Goal: Entertainment & Leisure: Consume media (video, audio)

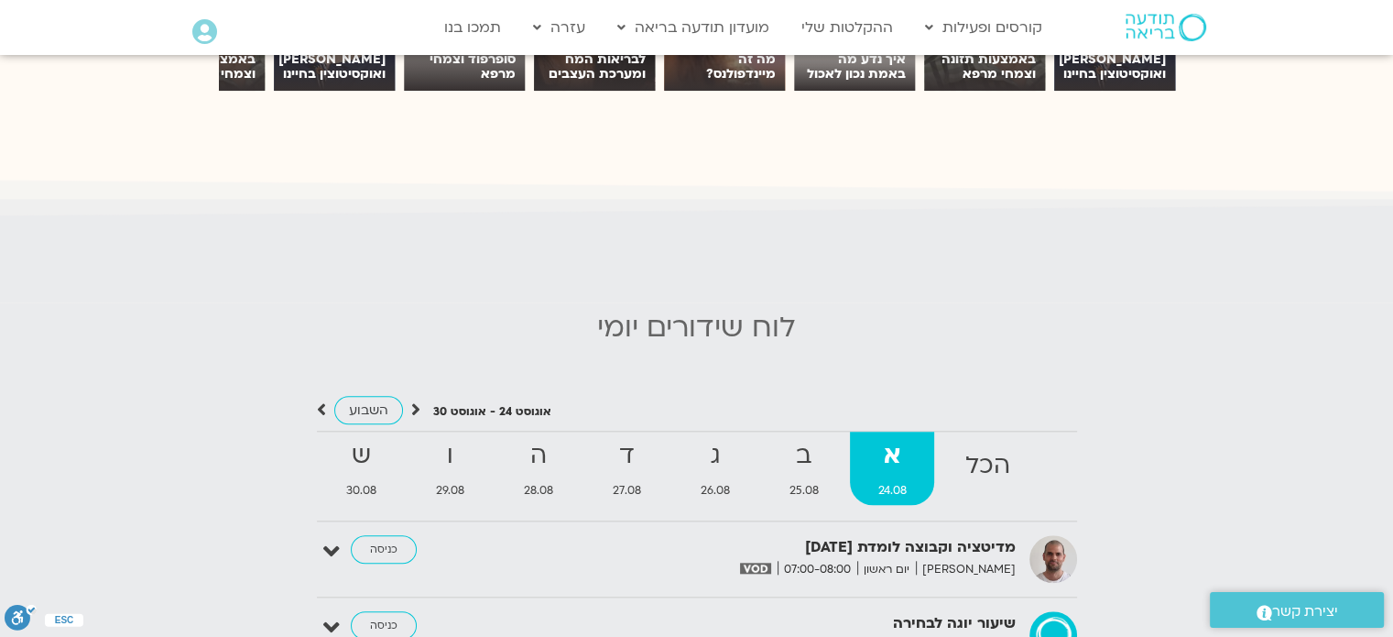
scroll to position [1654, 0]
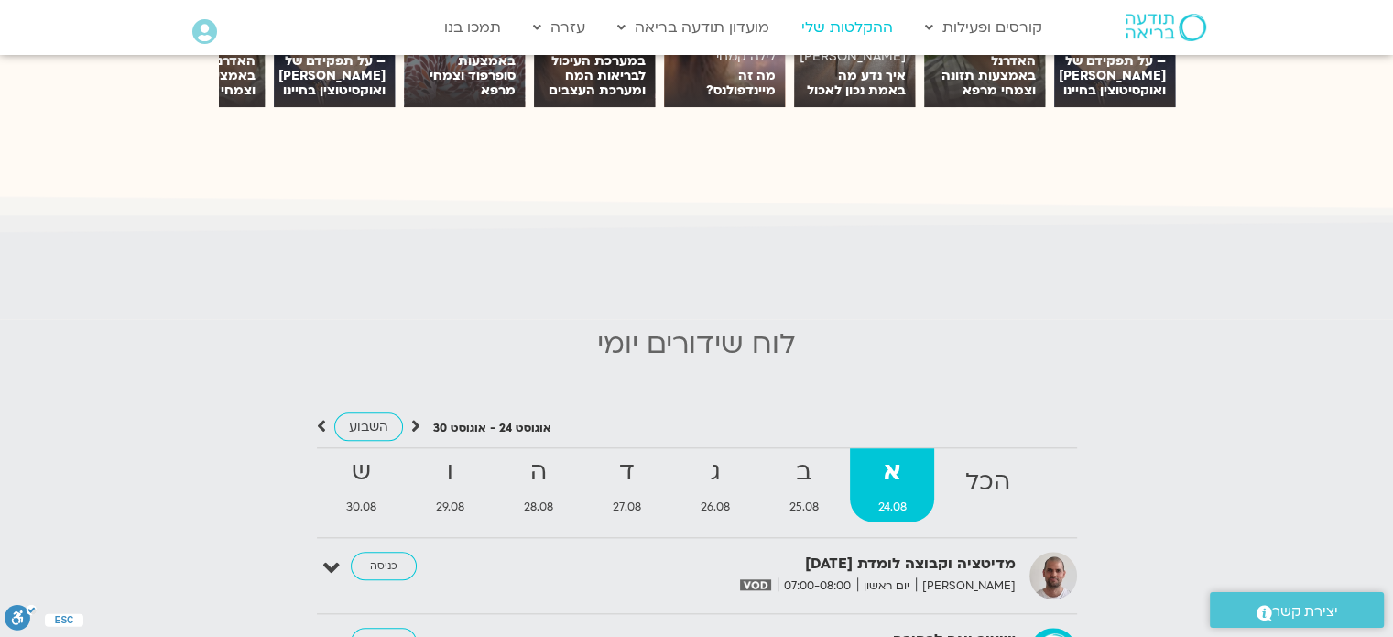
click at [848, 29] on link "ההקלטות שלי" at bounding box center [847, 27] width 110 height 35
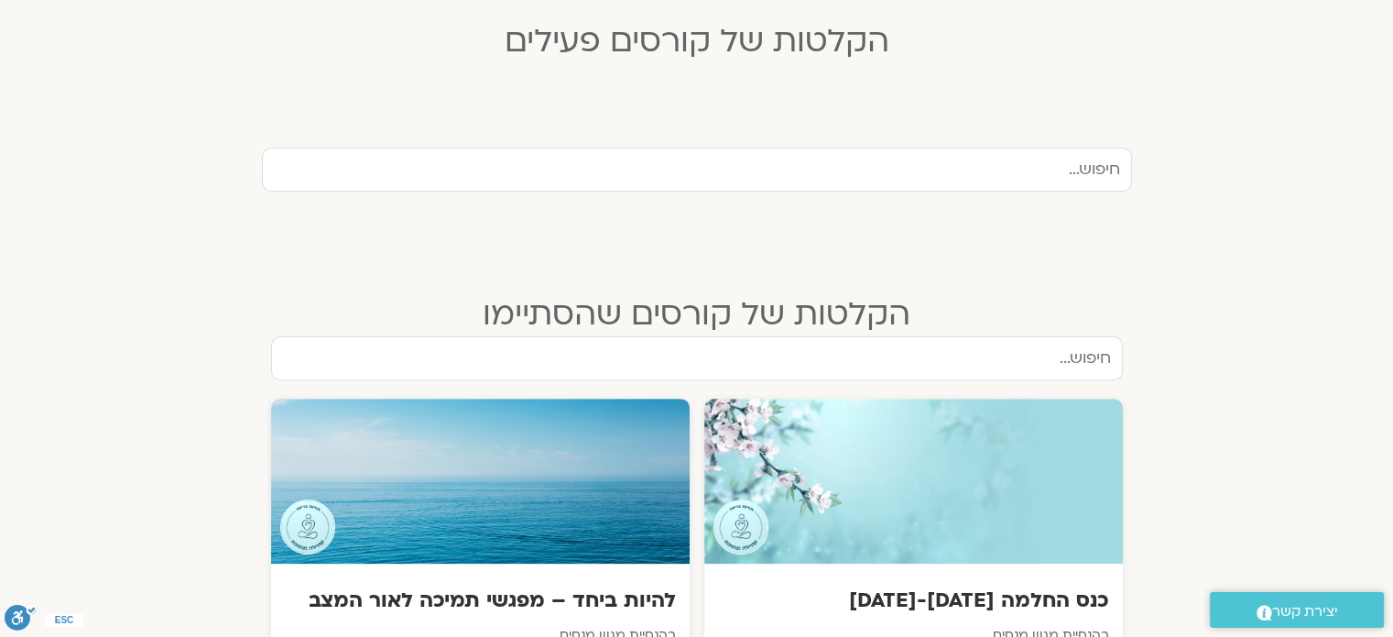
scroll to position [733, 0]
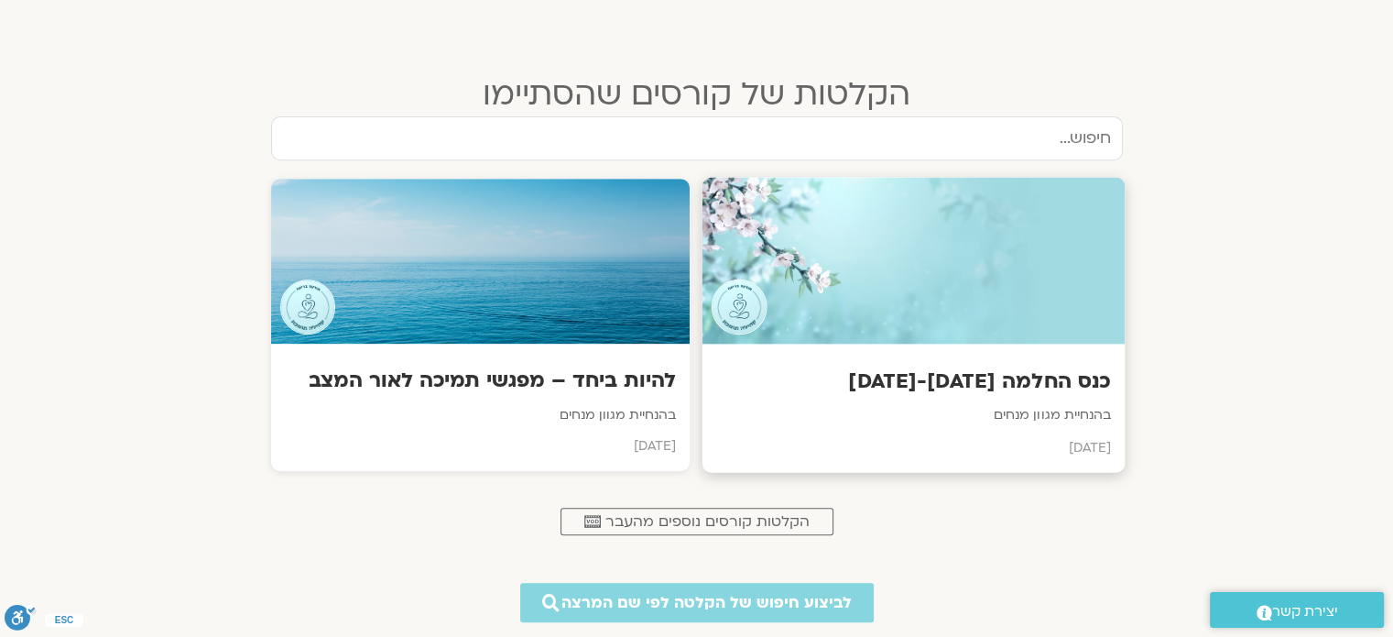
click at [946, 223] on div at bounding box center [913, 261] width 423 height 167
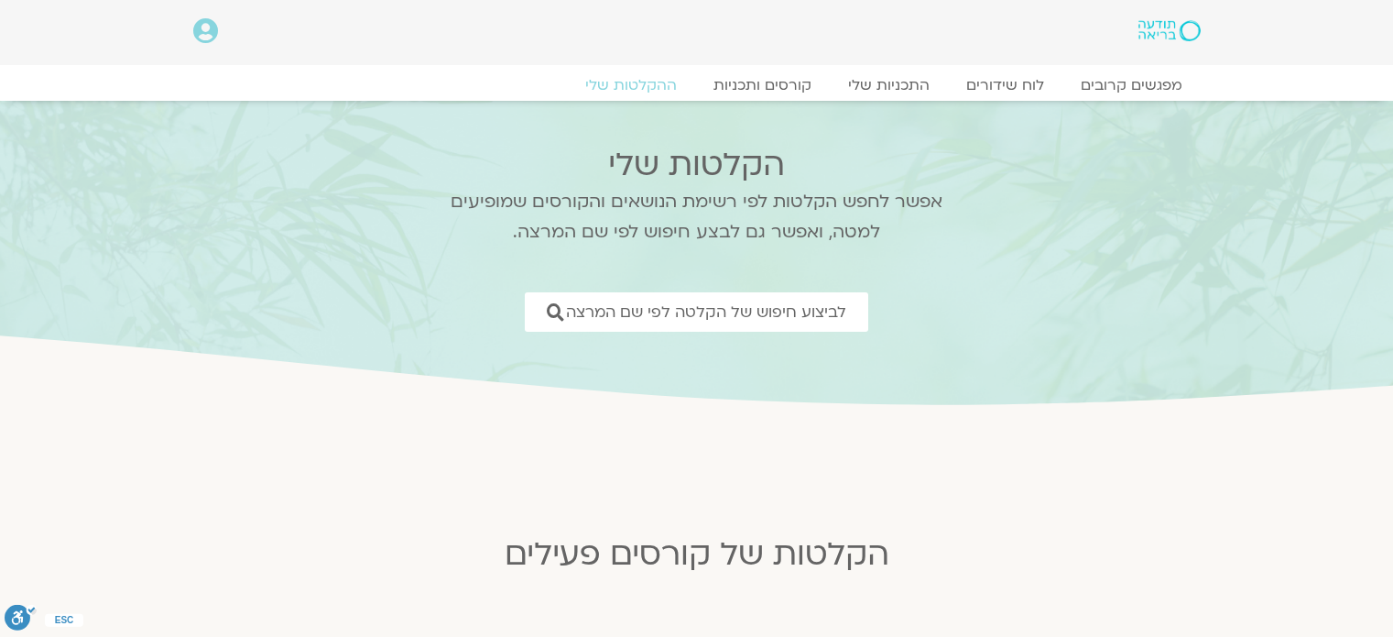
scroll to position [774, 0]
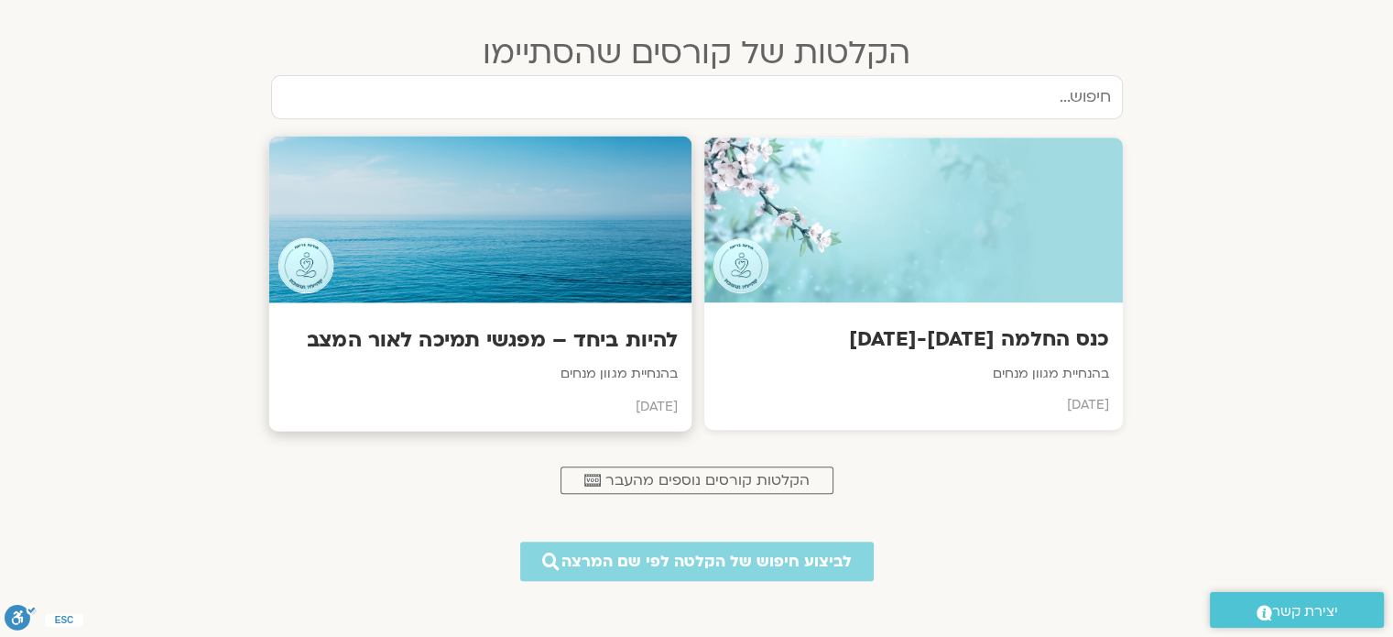
click at [575, 201] on div at bounding box center [479, 219] width 423 height 167
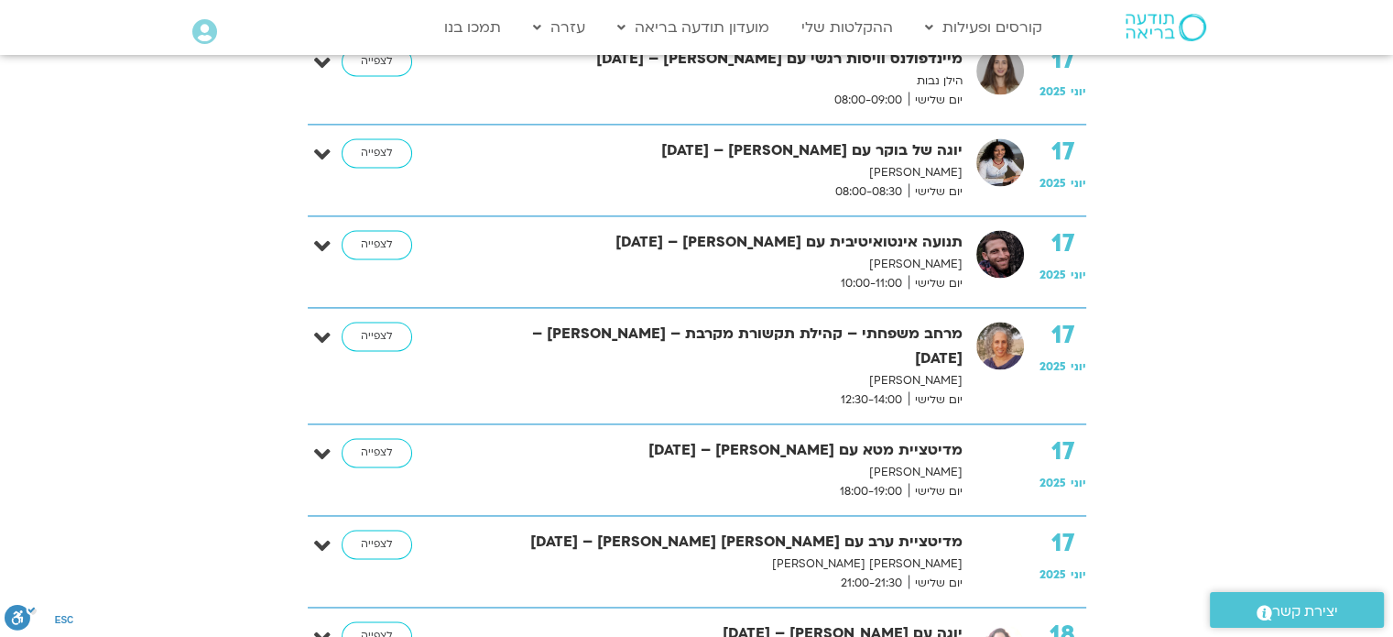
scroll to position [2748, 0]
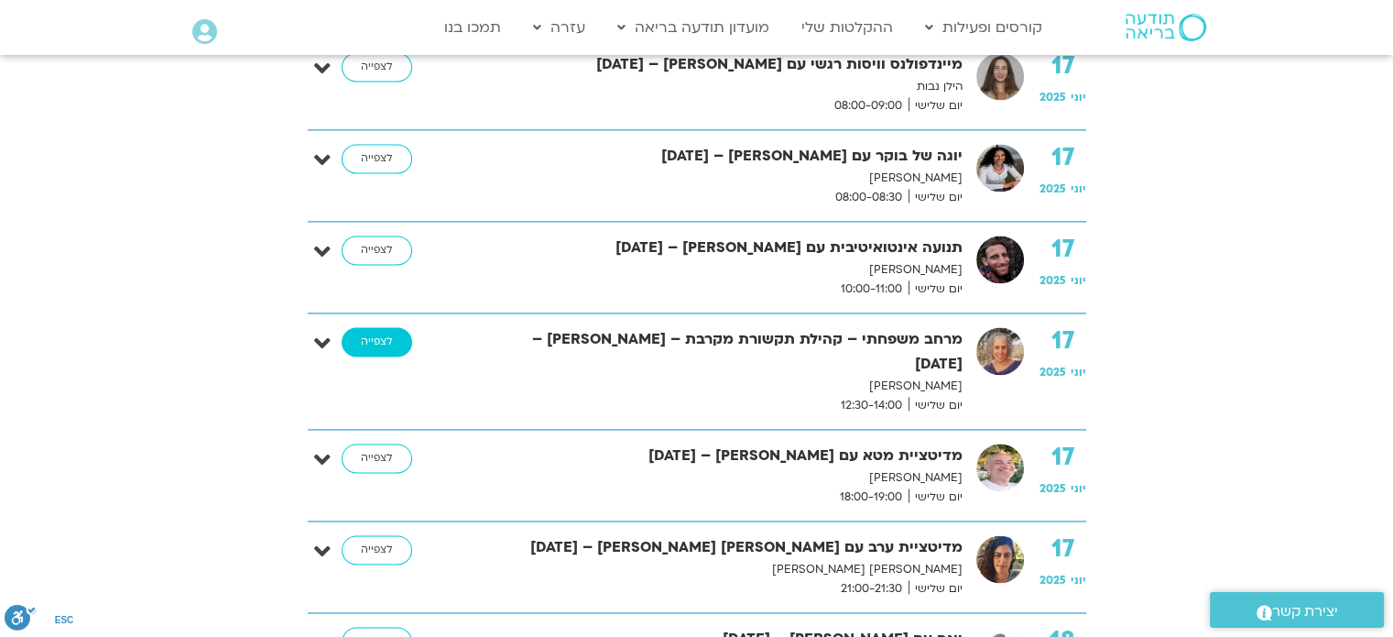
click at [368, 327] on link "לצפייה" at bounding box center [377, 341] width 71 height 29
